Goal: Task Accomplishment & Management: Use online tool/utility

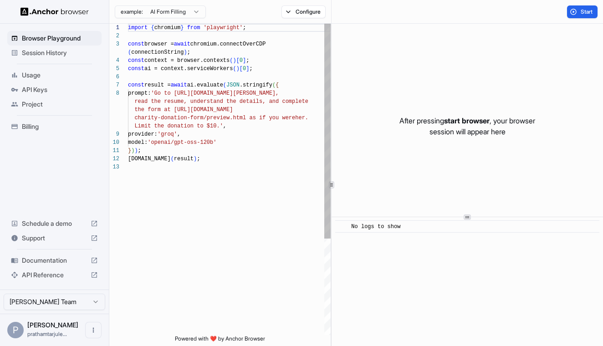
scroll to position [57, 0]
click at [34, 92] on span "API Keys" at bounding box center [60, 89] width 76 height 9
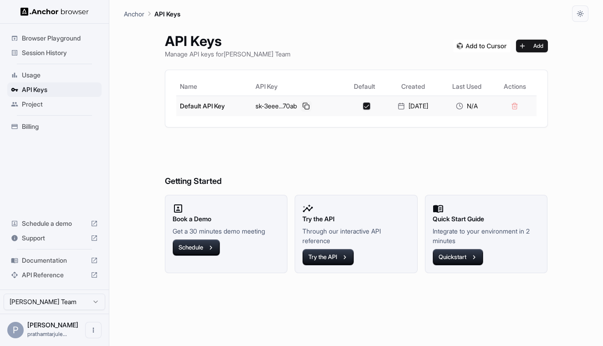
click at [301, 107] on button at bounding box center [306, 106] width 11 height 11
